Goal: Information Seeking & Learning: Learn about a topic

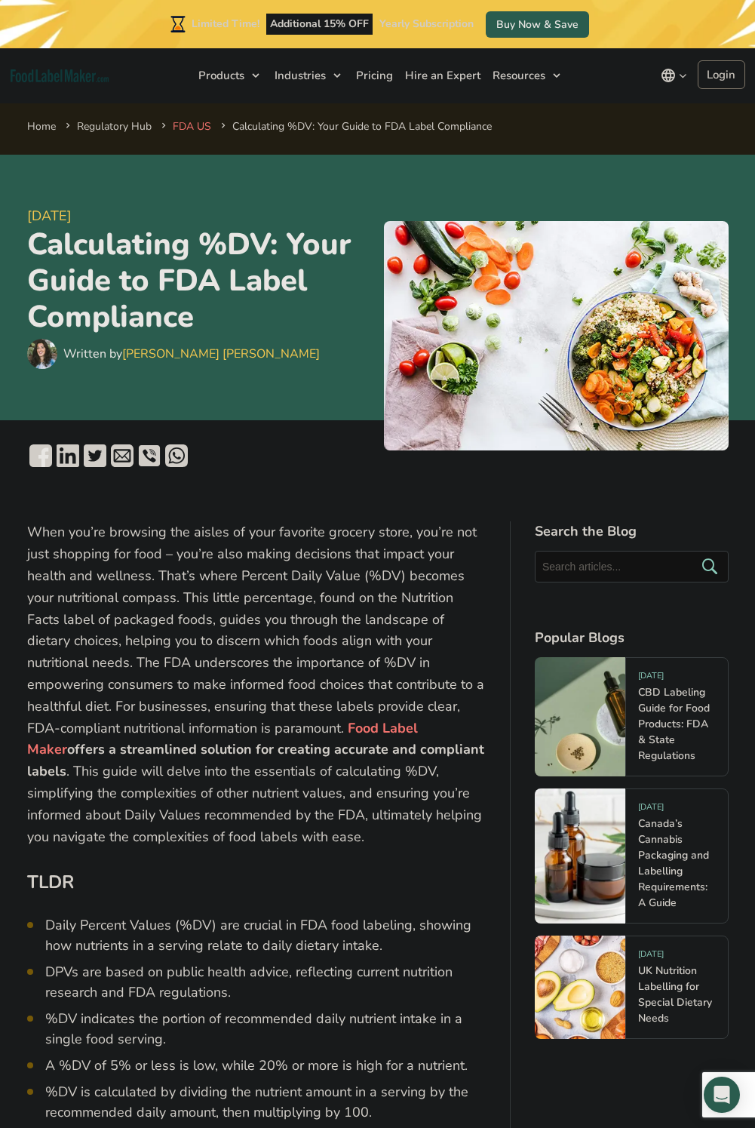
click at [183, 122] on link "FDA US" at bounding box center [192, 126] width 38 height 14
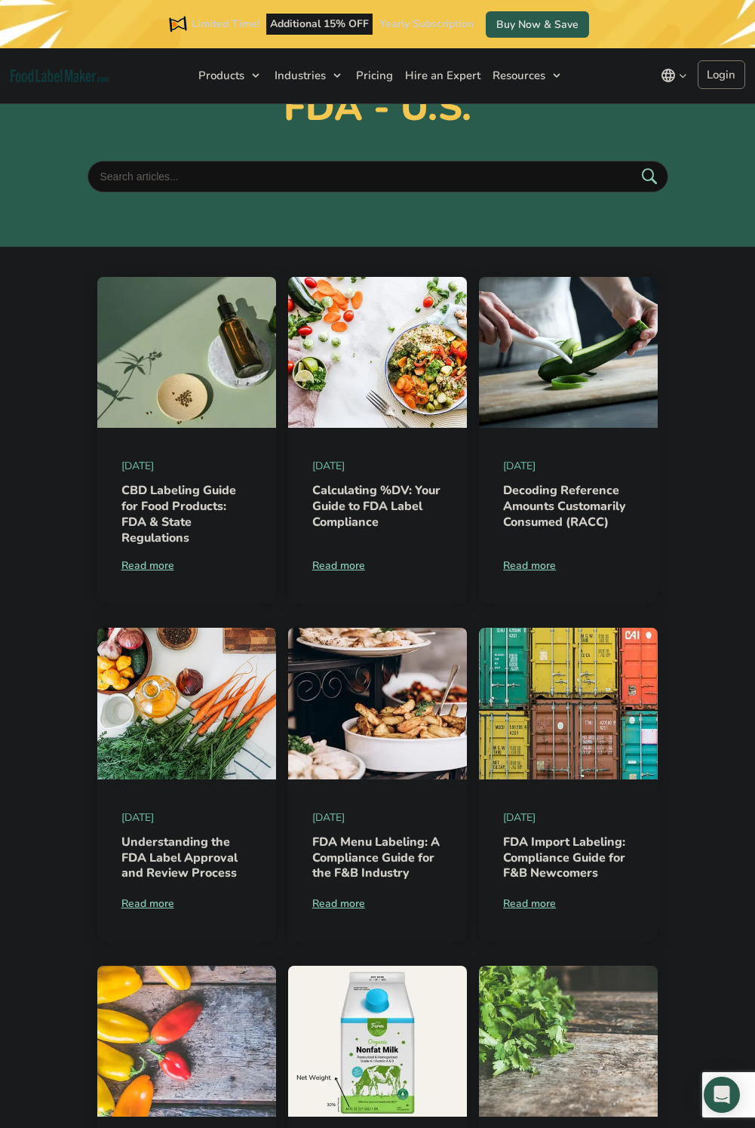
scroll to position [128, 0]
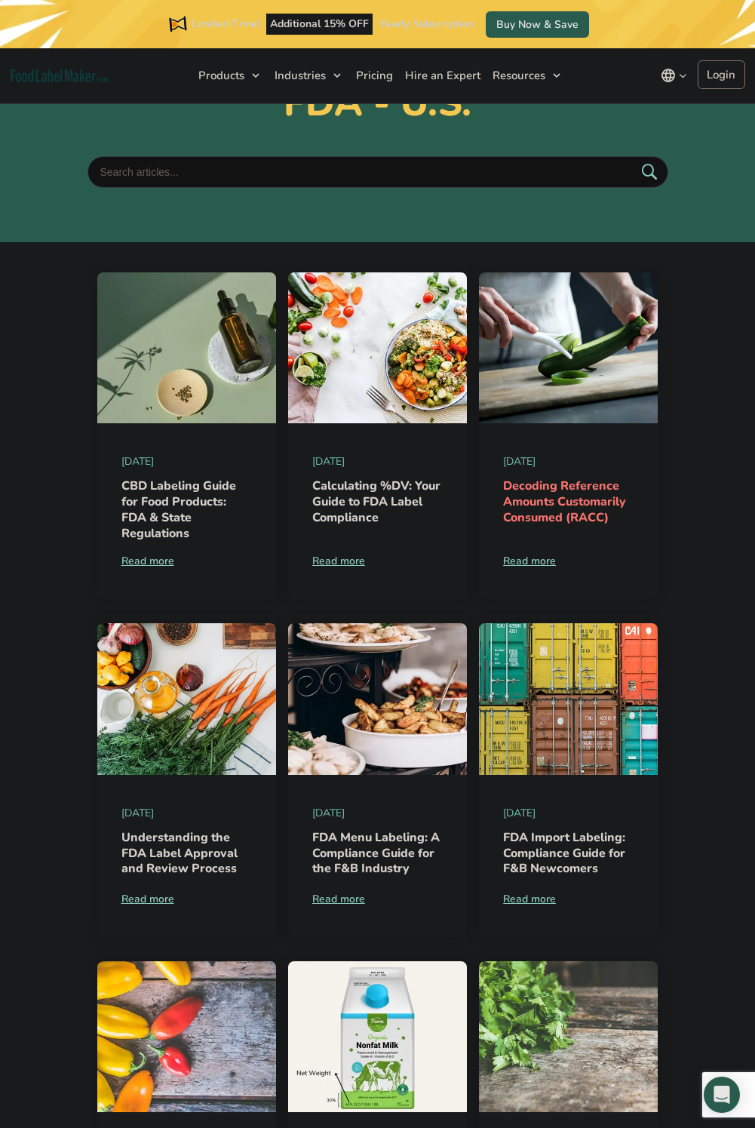
click at [567, 500] on link "Decoding Reference Amounts Customarily Consumed (RACC)" at bounding box center [564, 501] width 123 height 48
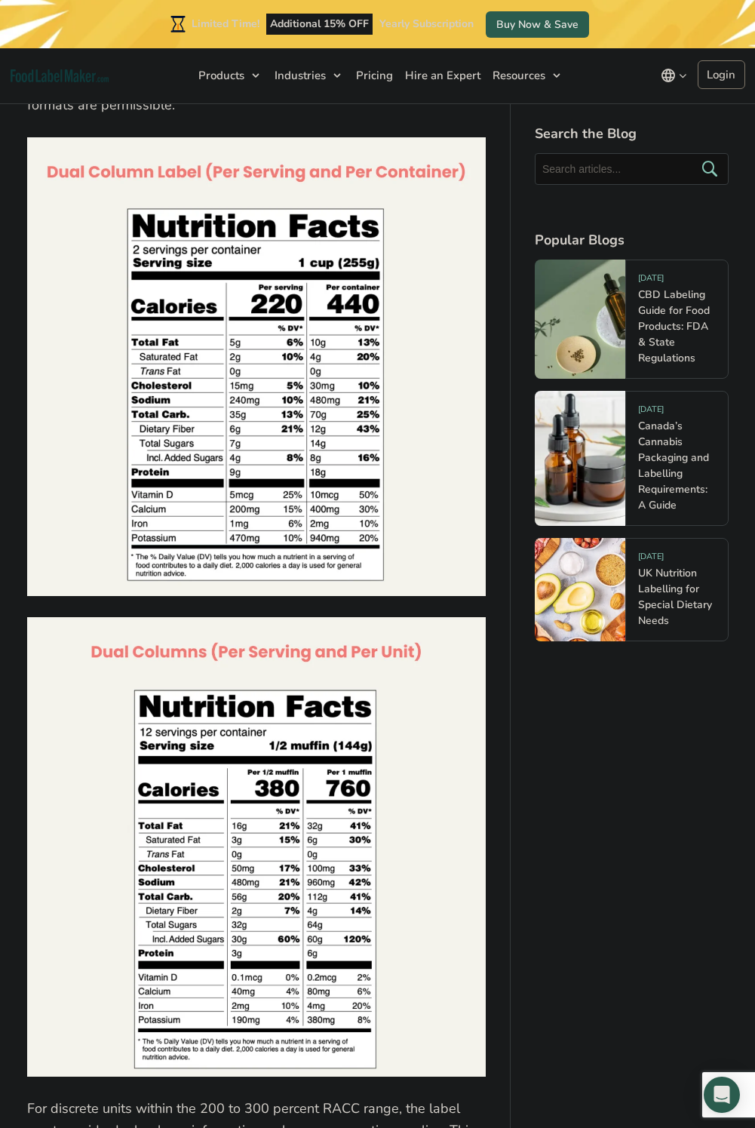
scroll to position [4750, 0]
